Goal: Information Seeking & Learning: Check status

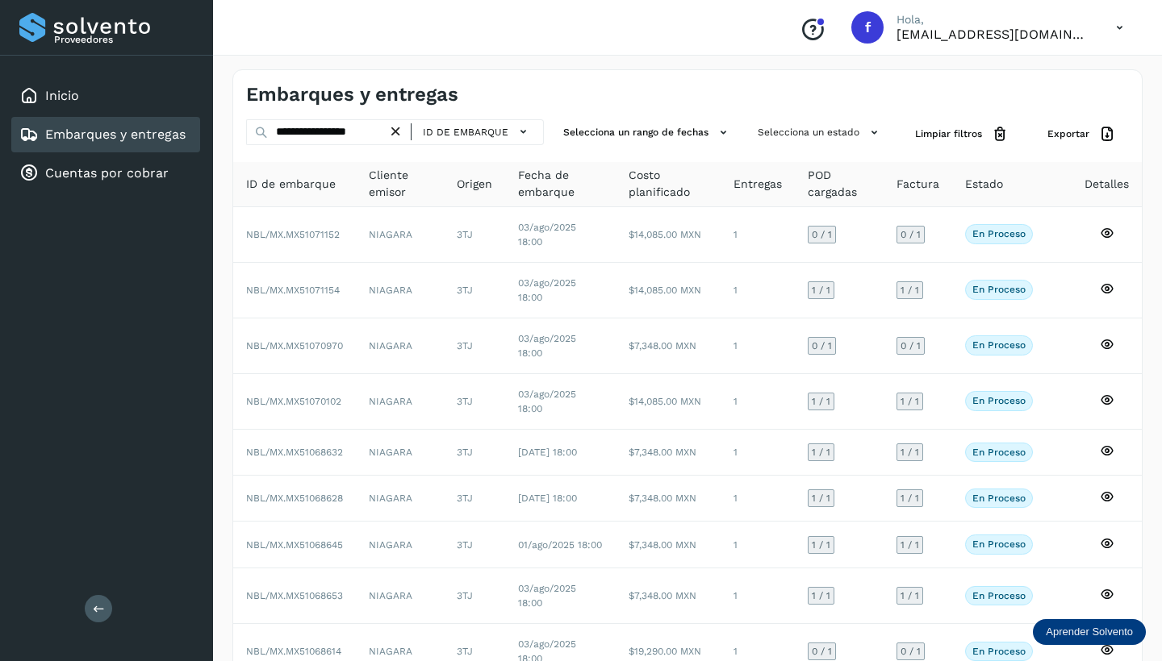
scroll to position [0, 5]
